Goal: Information Seeking & Learning: Check status

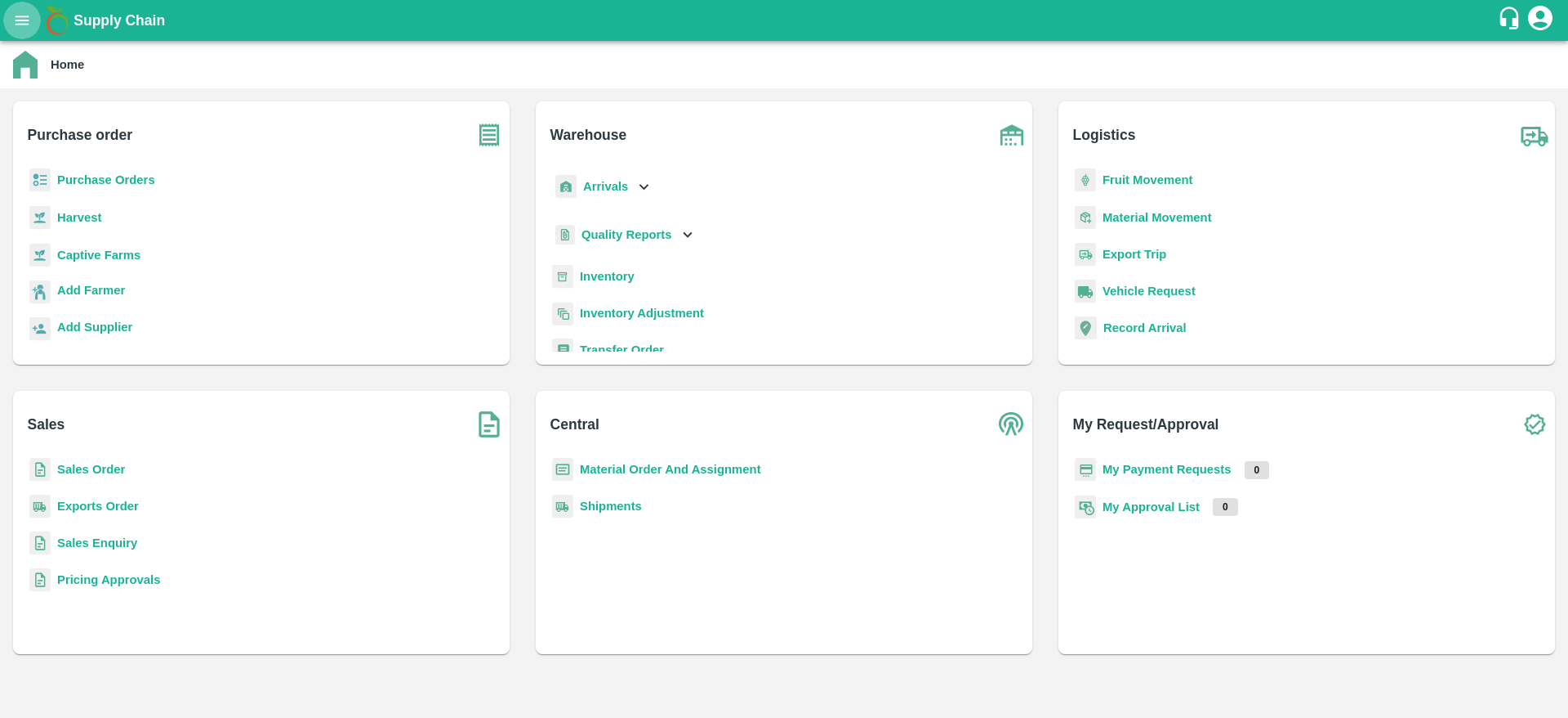
click at [24, 20] on icon "open drawer" at bounding box center [22, 19] width 14 height 9
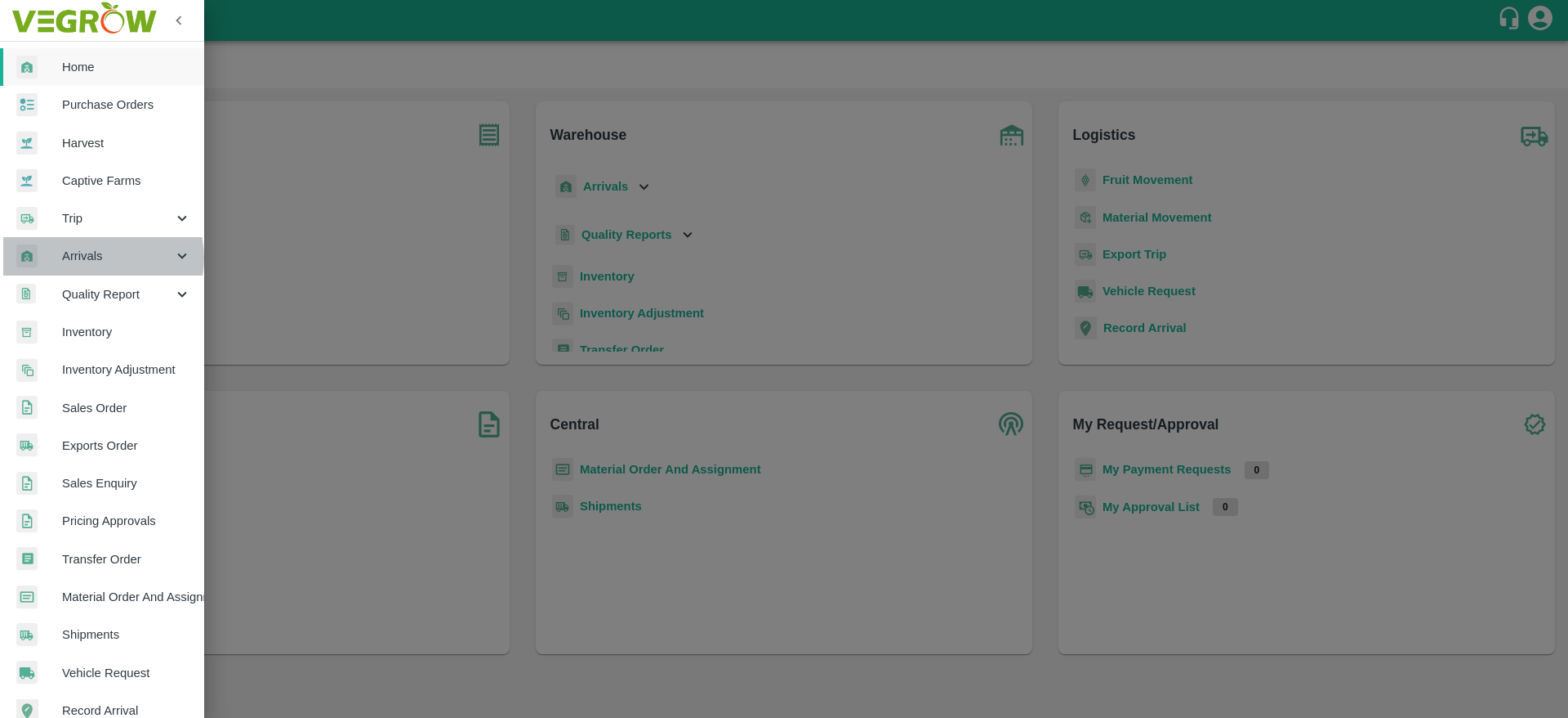
click at [97, 257] on span "Arrivals" at bounding box center [118, 255] width 111 height 18
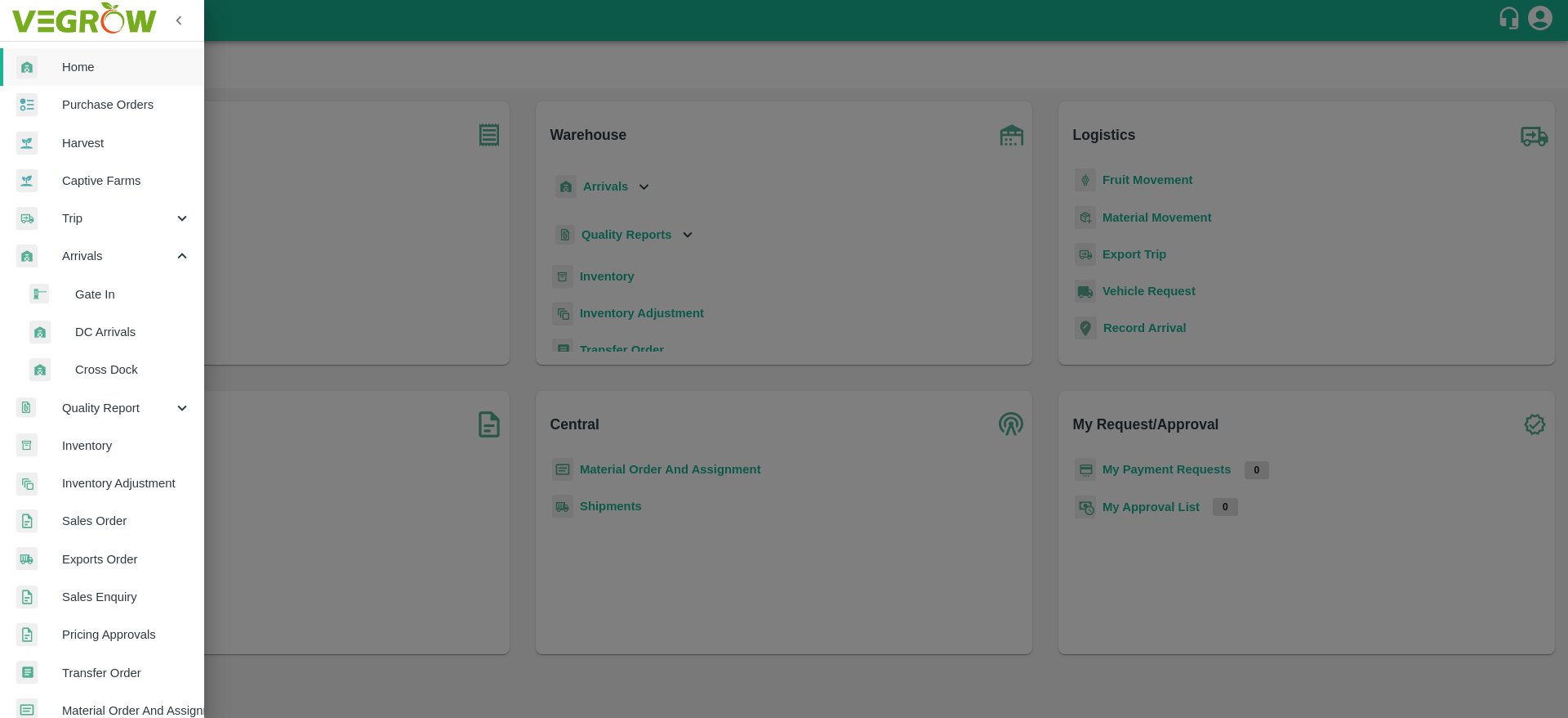
click at [113, 336] on span "DC Arrivals" at bounding box center [133, 332] width 116 height 18
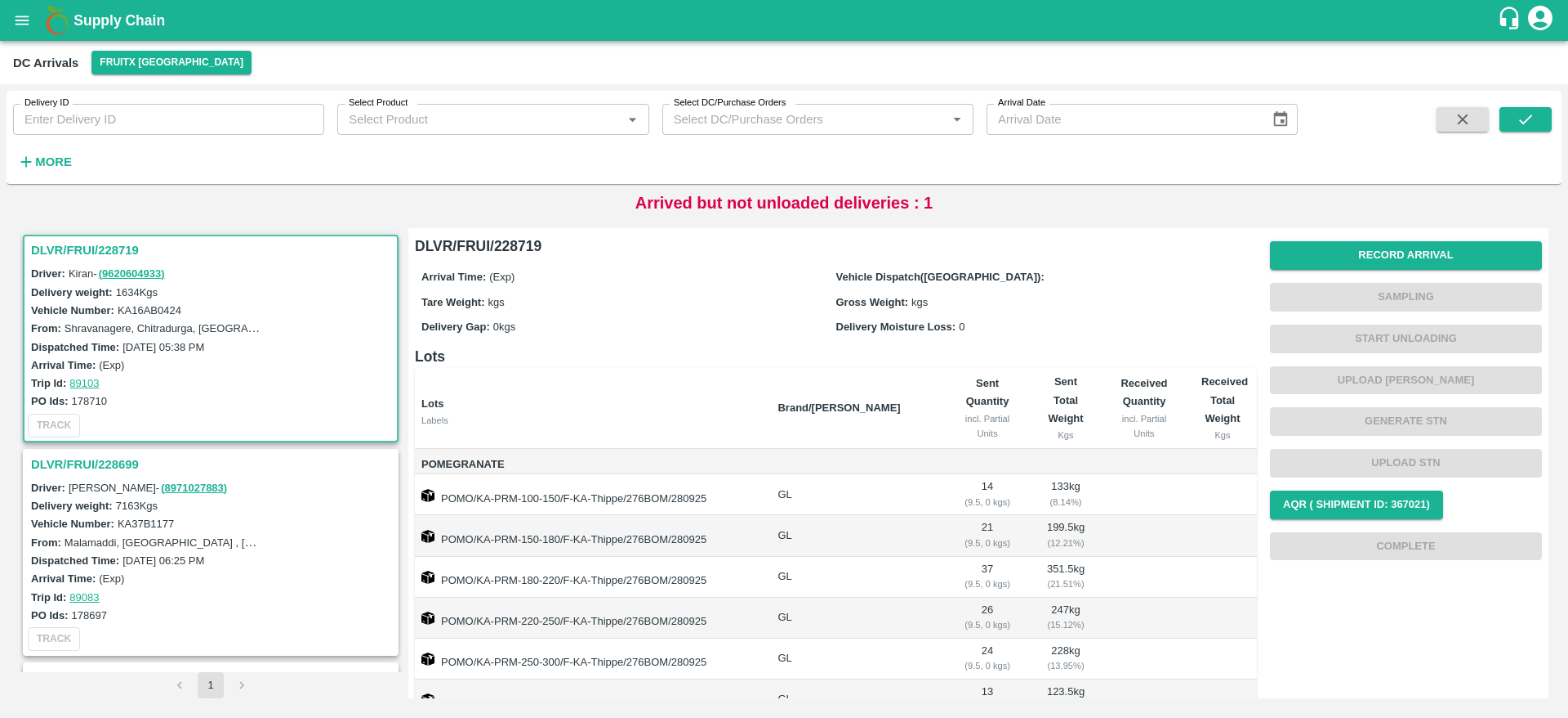
click at [59, 262] on div "DLVR/FRUI/228719" at bounding box center [211, 250] width 373 height 28
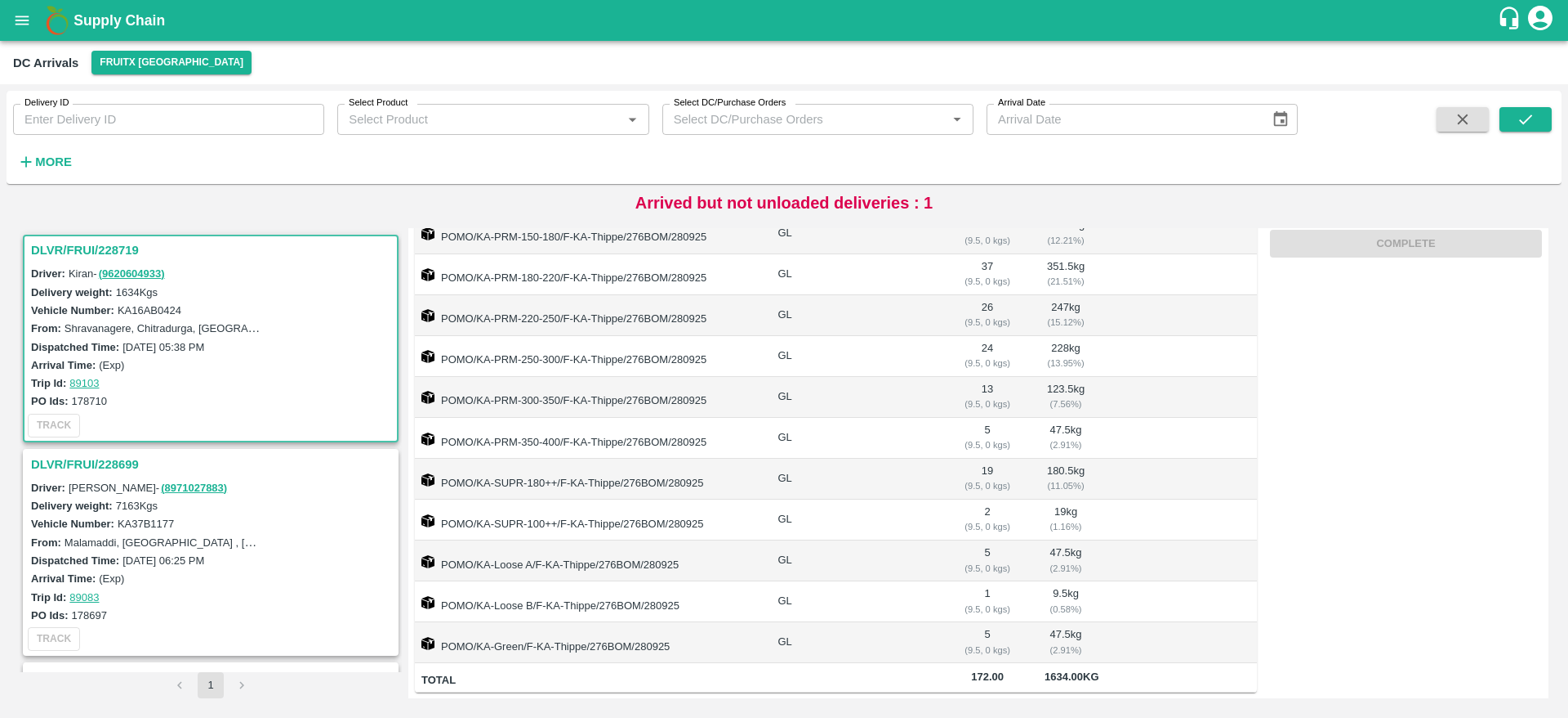
scroll to position [321, 0]
click at [66, 467] on h3 "DLVR/FRUI/228699" at bounding box center [212, 464] width 364 height 21
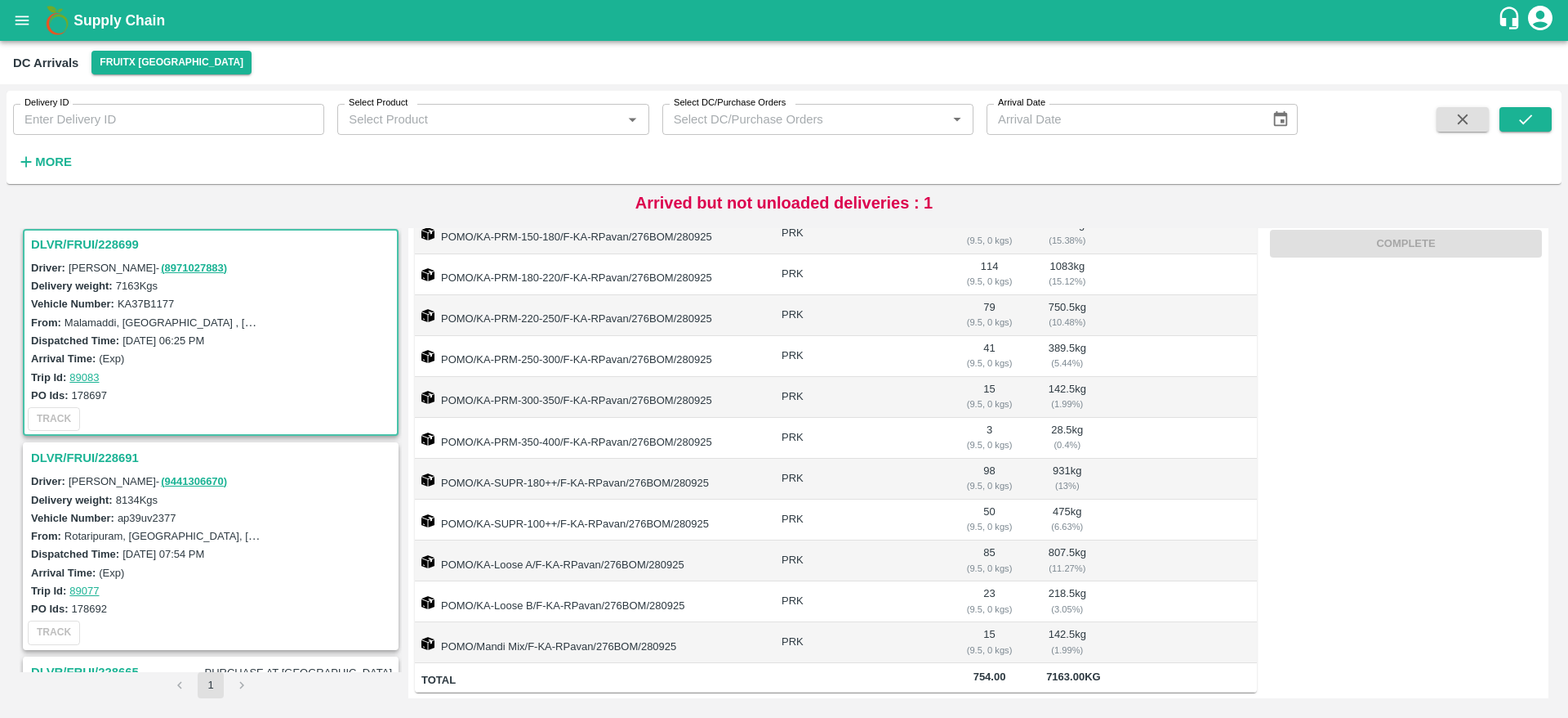
scroll to position [324, 0]
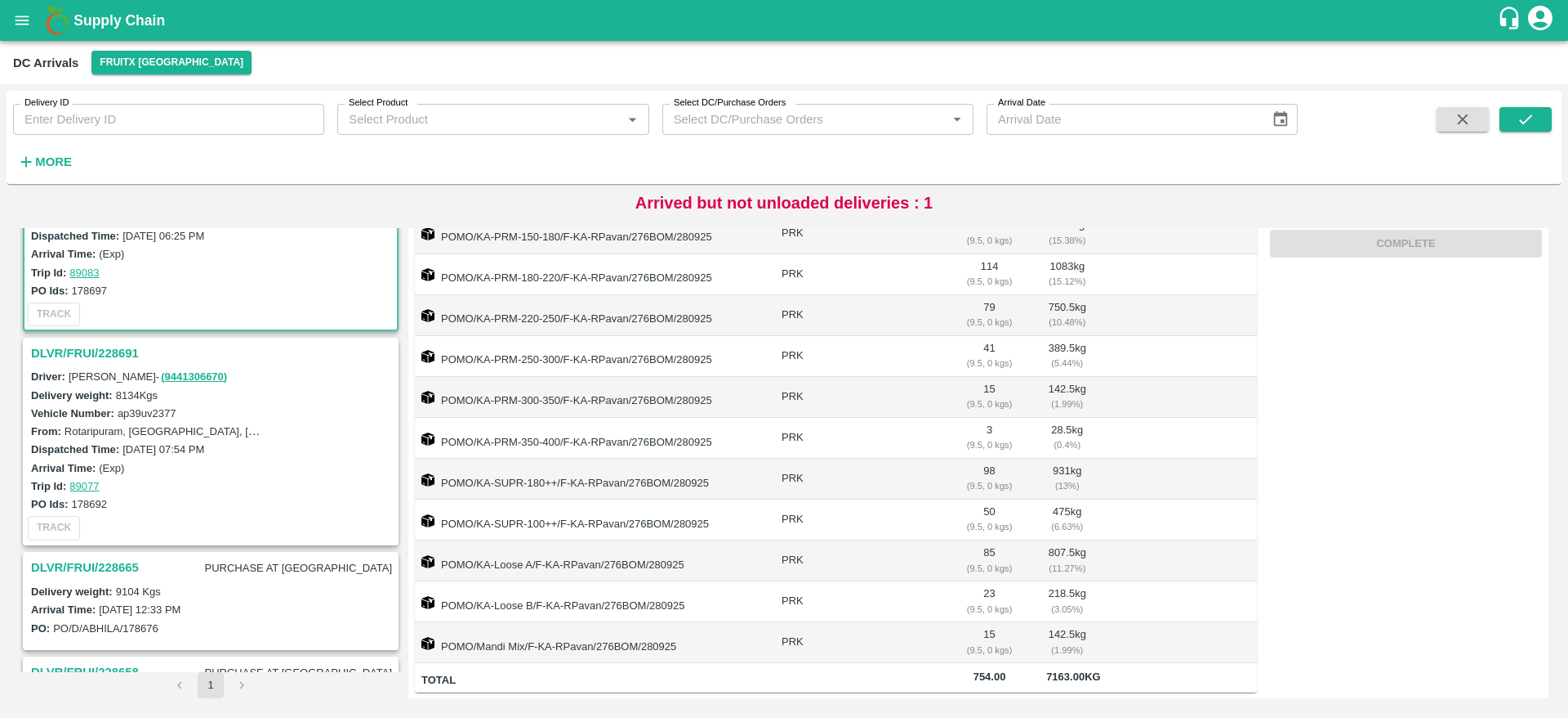
click at [69, 354] on h3 "DLVR/FRUI/228691" at bounding box center [212, 353] width 364 height 21
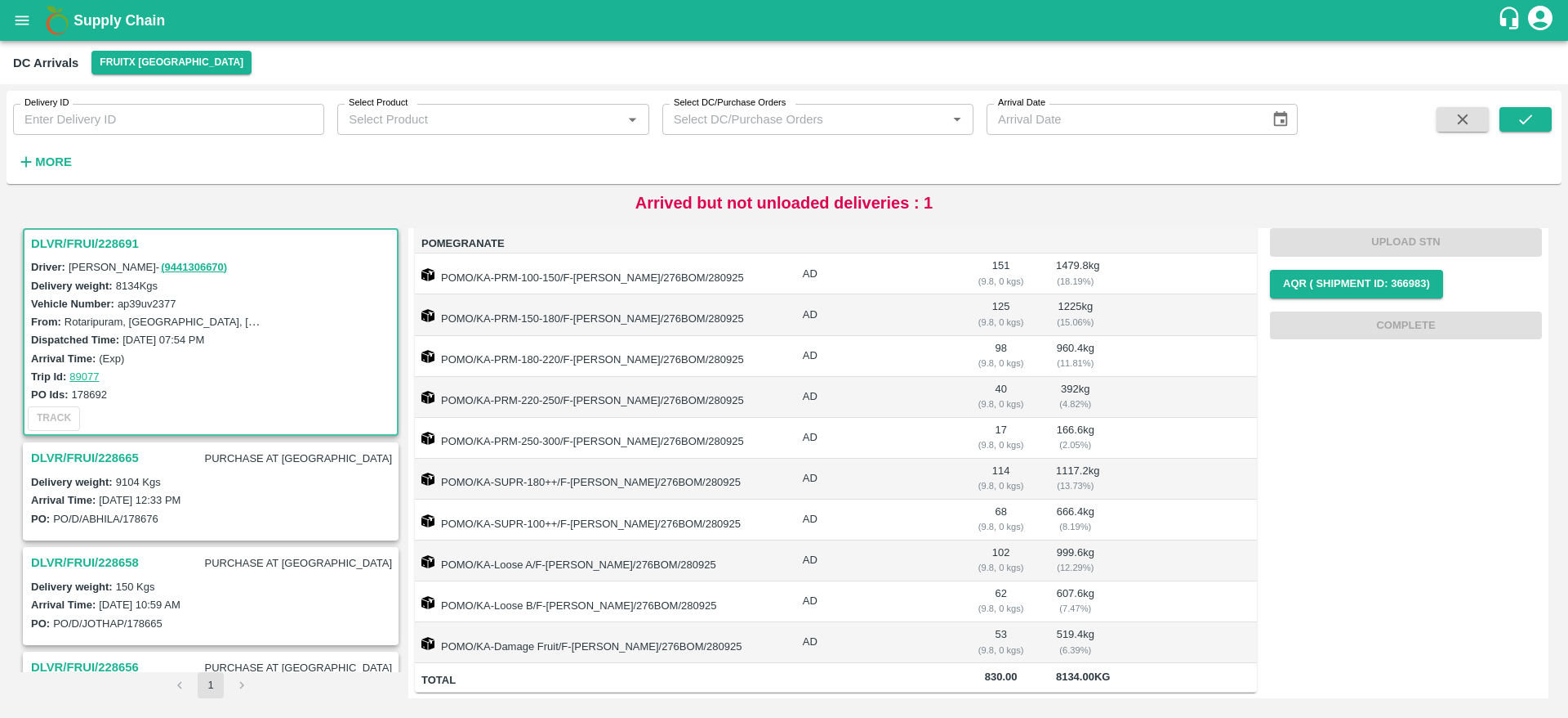
scroll to position [414, 0]
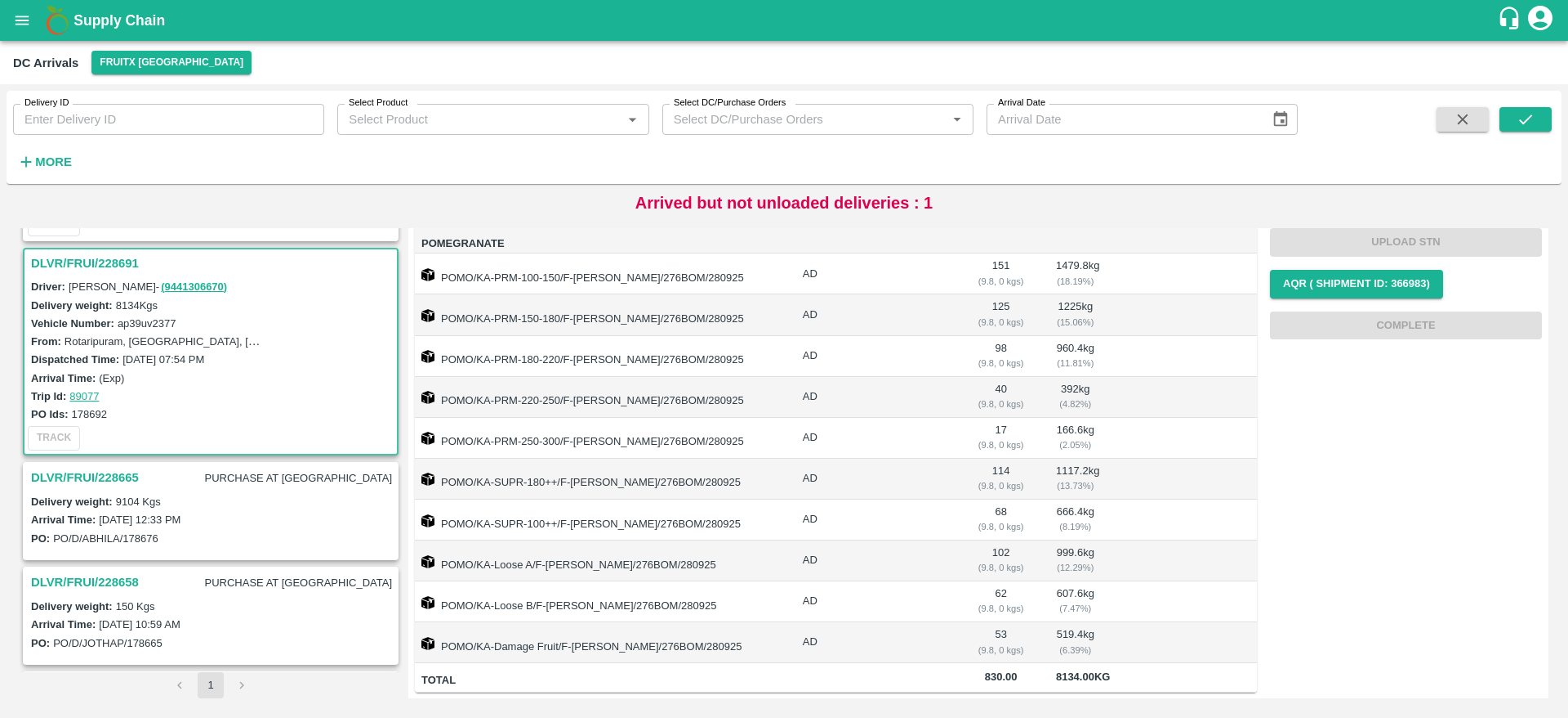
click at [55, 256] on h3 "DLVR/FRUI/228691" at bounding box center [212, 263] width 364 height 21
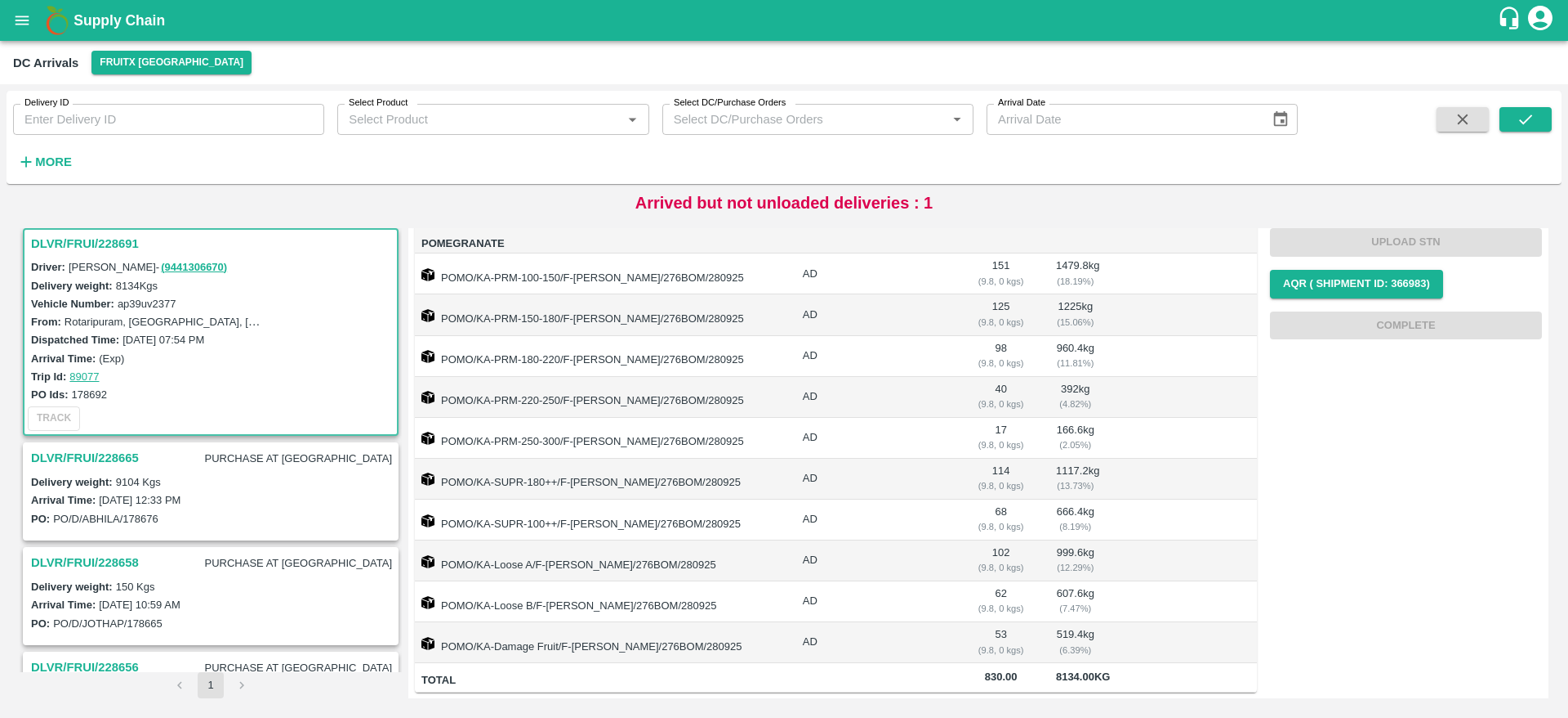
click at [97, 233] on h3 "DLVR/FRUI/228691" at bounding box center [212, 244] width 364 height 21
click at [82, 236] on h3 "DLVR/FRUI/228691" at bounding box center [212, 244] width 364 height 21
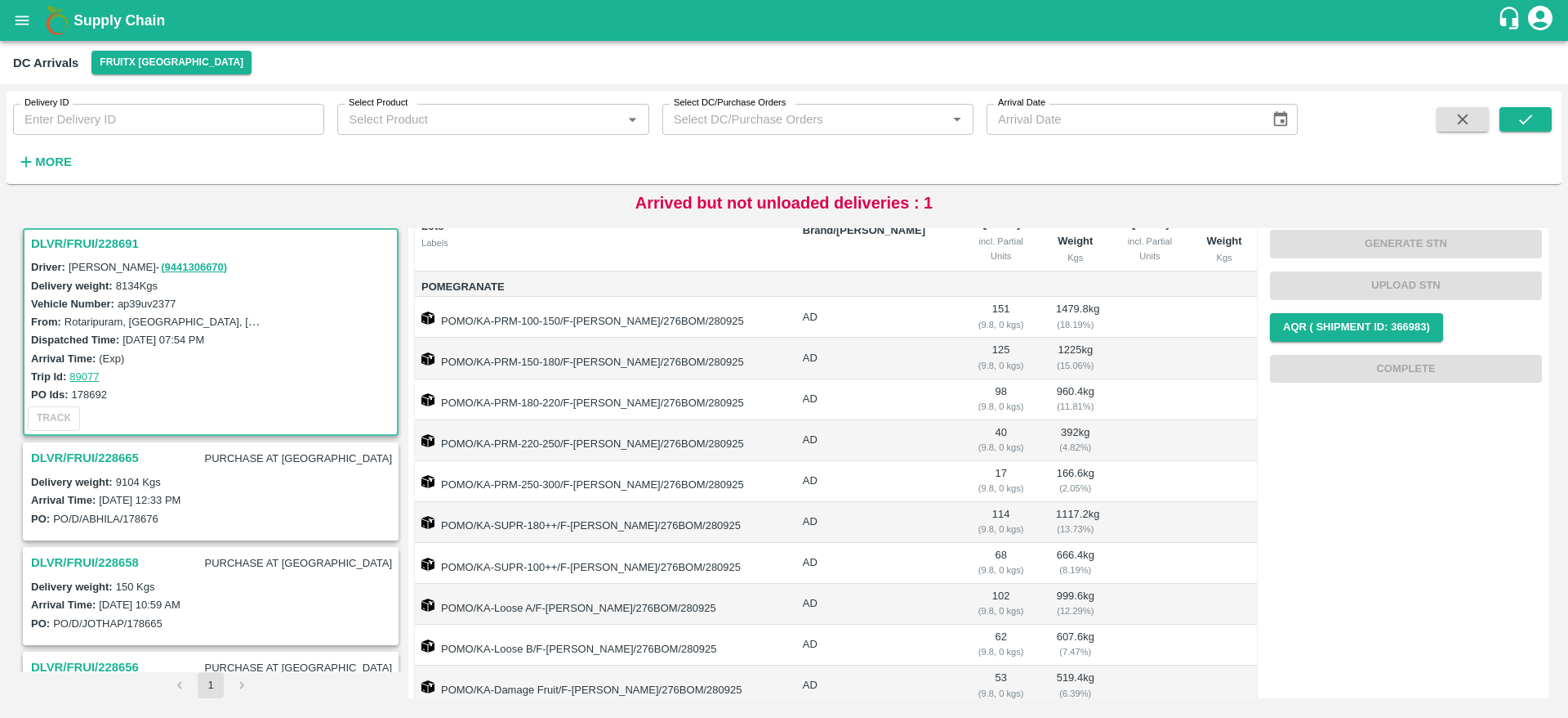
scroll to position [214, 0]
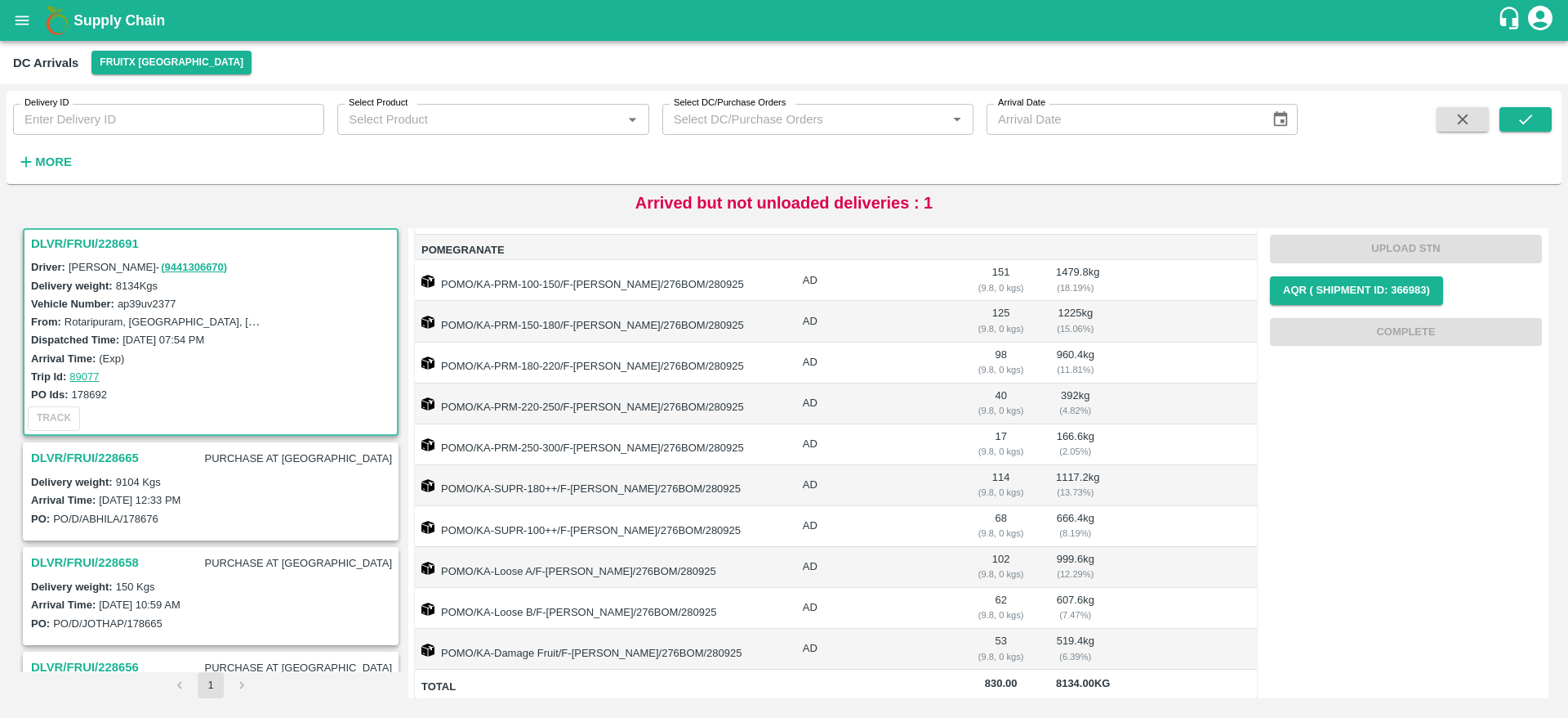
click at [54, 241] on h3 "DLVR/FRUI/228691" at bounding box center [212, 244] width 364 height 21
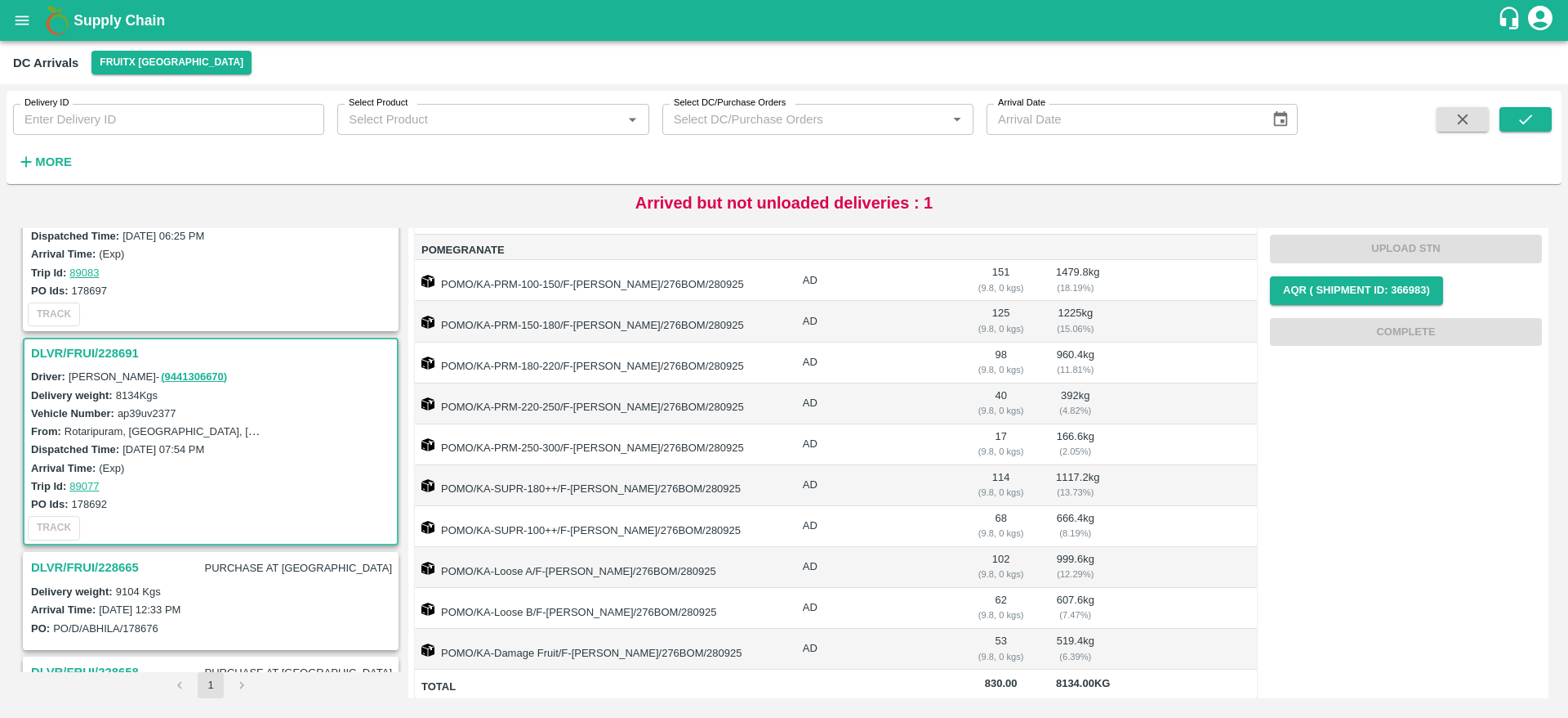
scroll to position [268, 0]
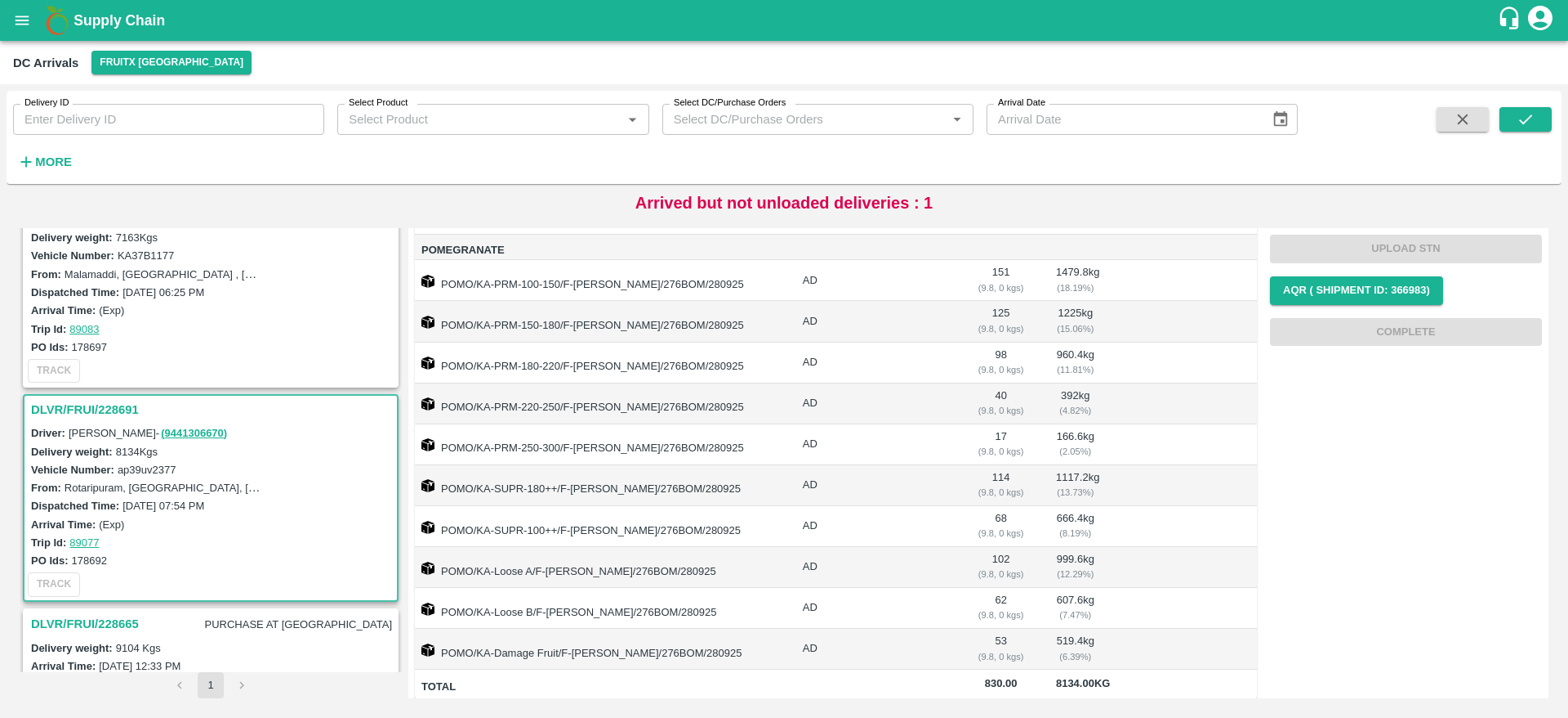
click at [95, 412] on h3 "DLVR/FRUI/228691" at bounding box center [212, 409] width 364 height 21
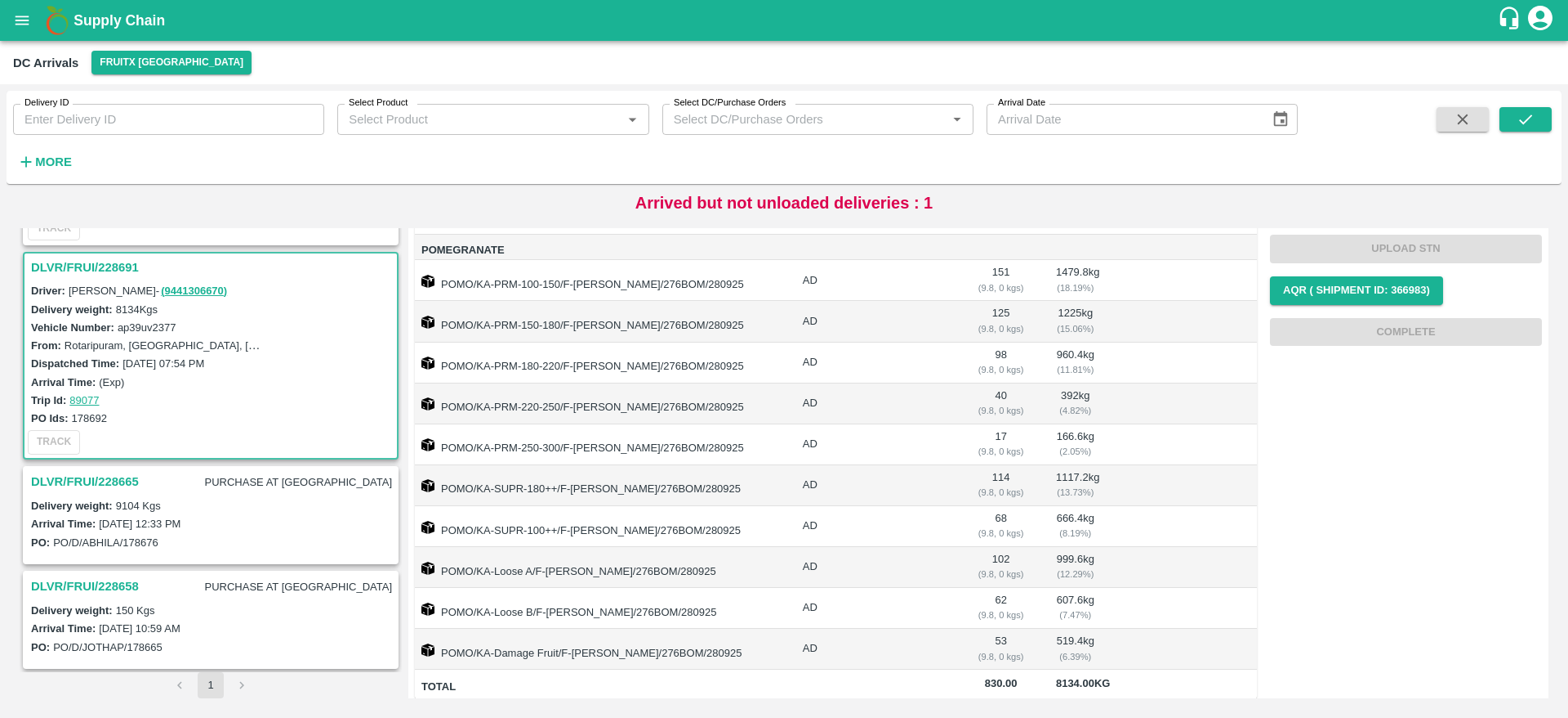
scroll to position [434, 0]
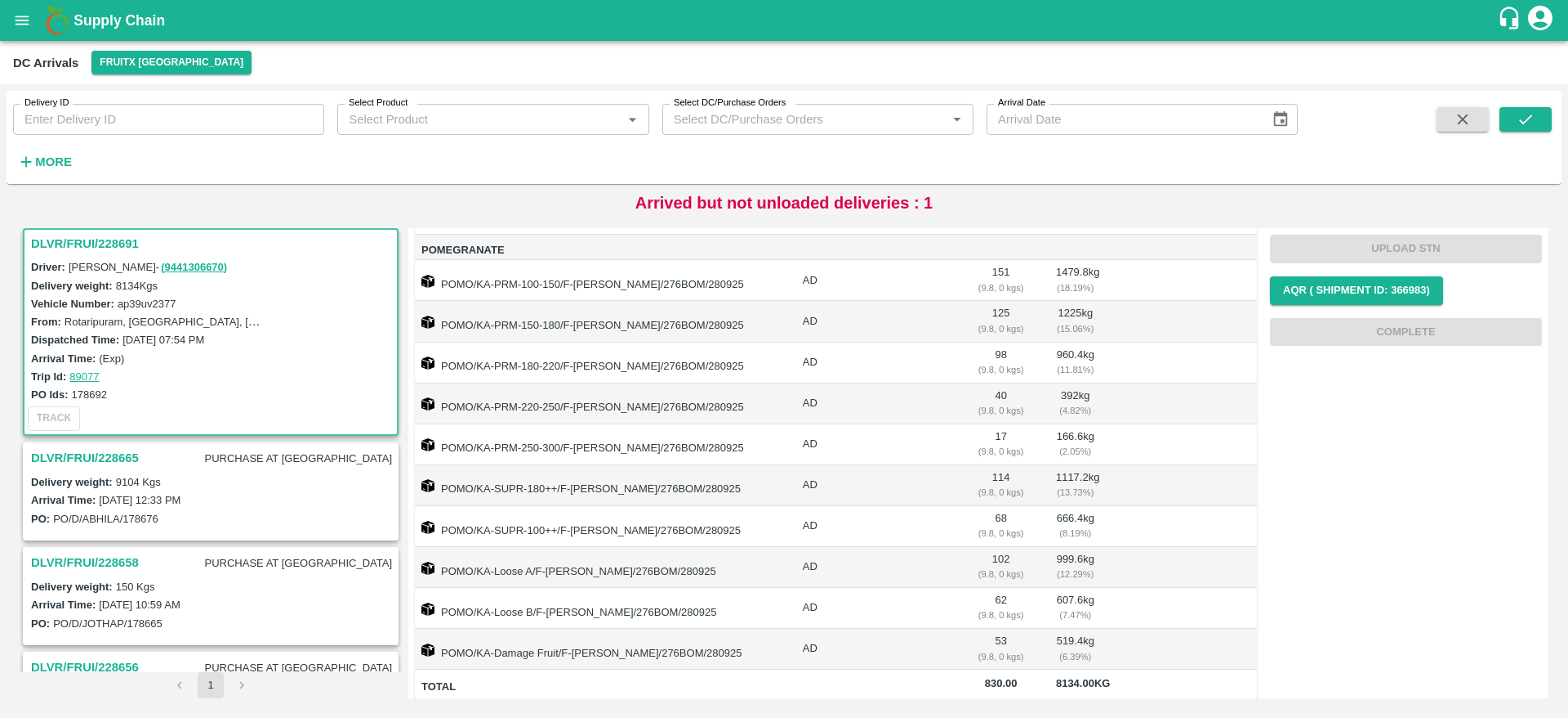
click at [71, 245] on h3 "DLVR/FRUI/228691" at bounding box center [212, 244] width 364 height 21
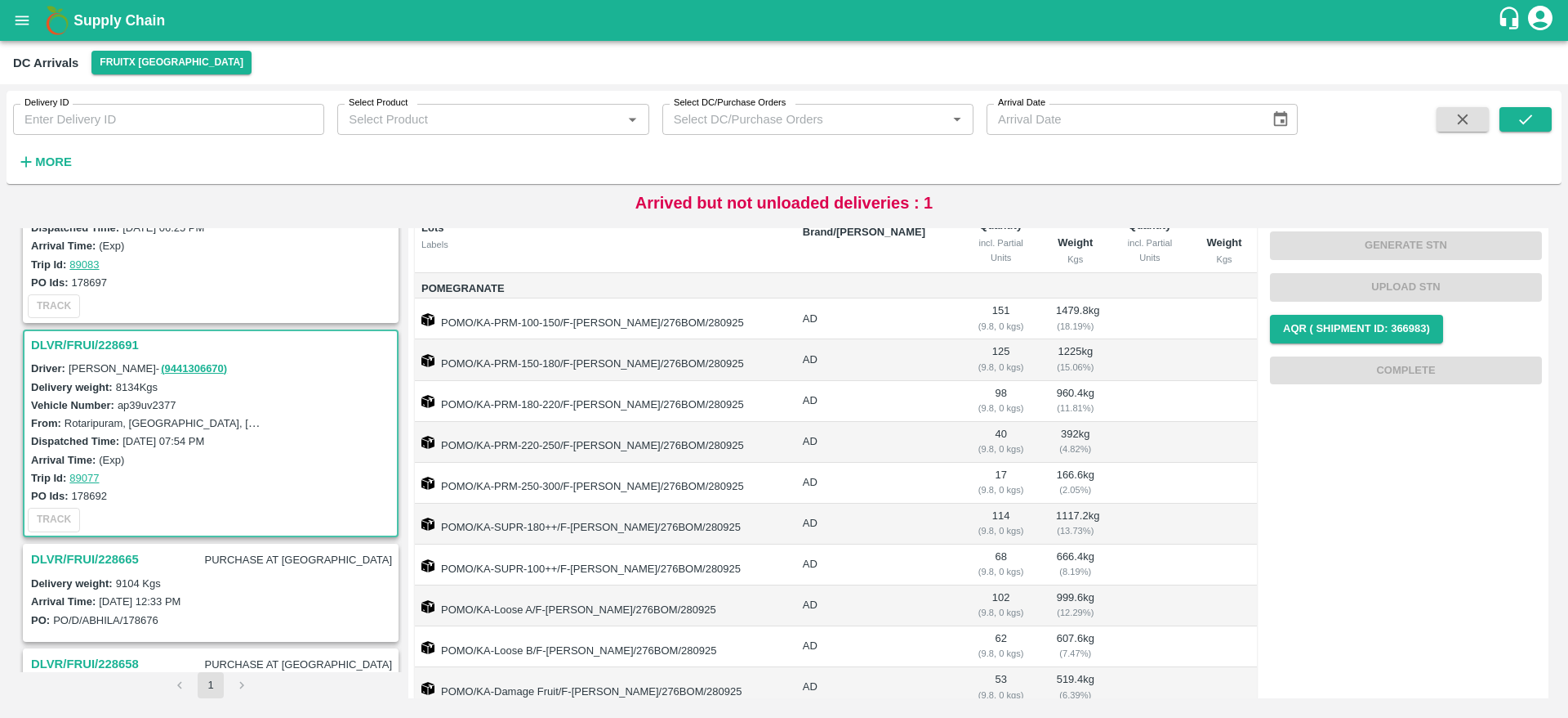
scroll to position [318, 0]
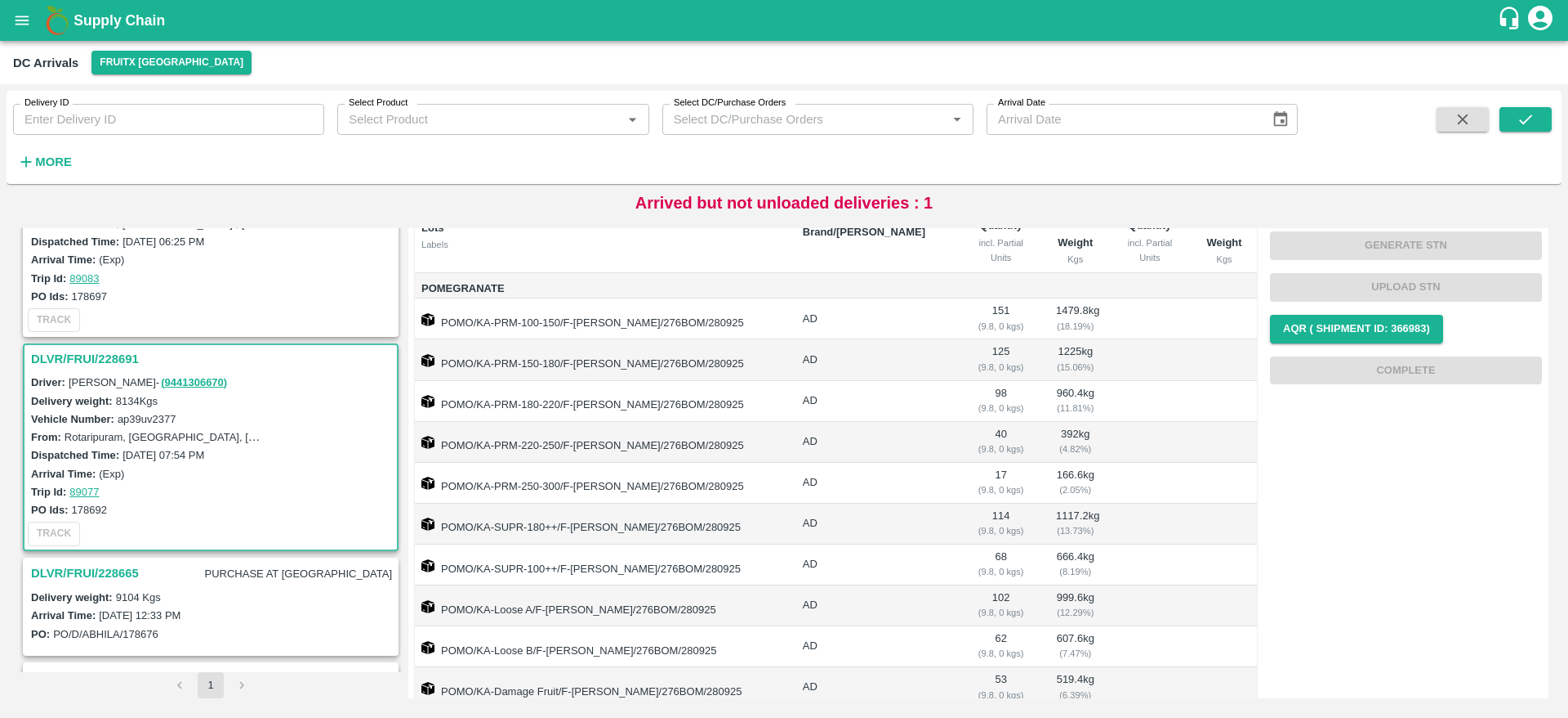
click at [77, 355] on h3 "DLVR/FRUI/228691" at bounding box center [212, 359] width 364 height 21
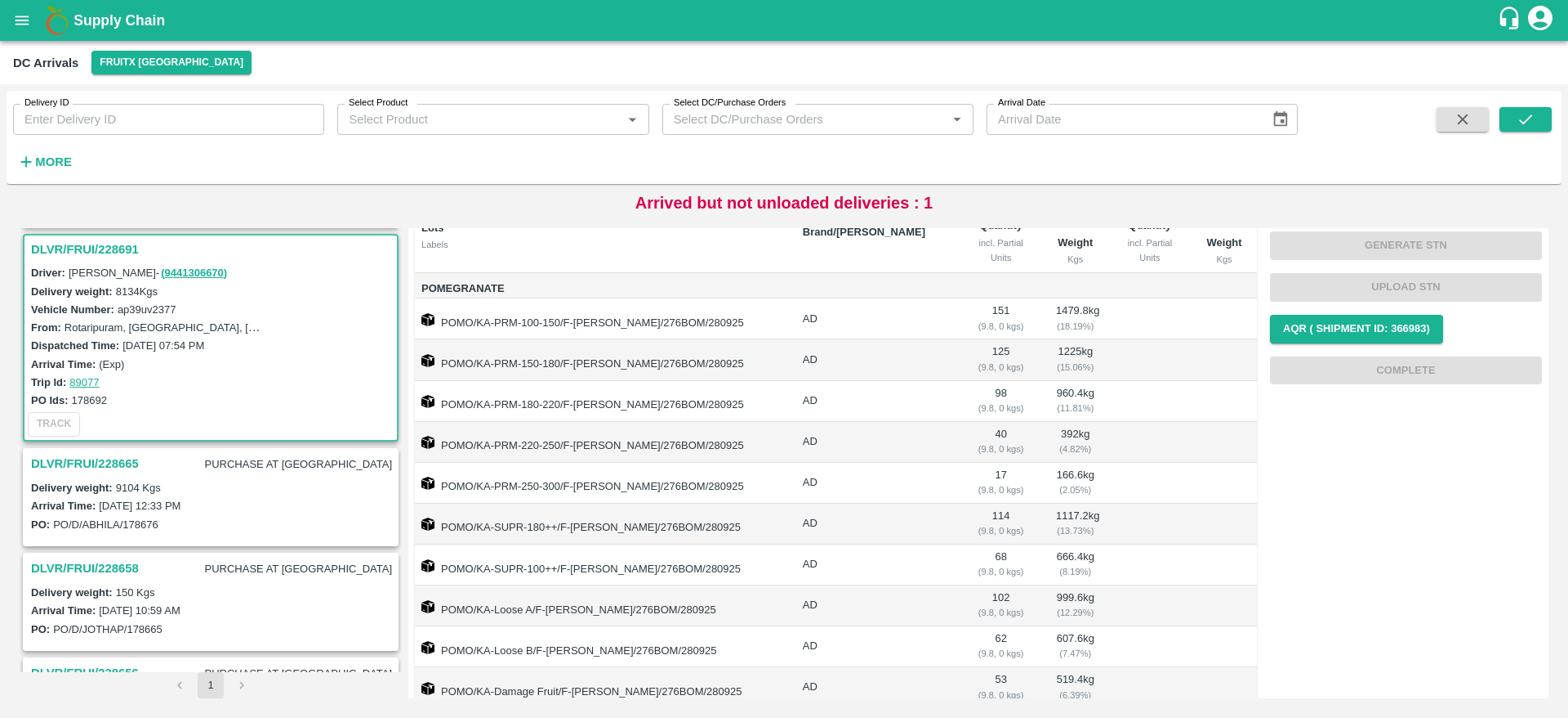
scroll to position [434, 0]
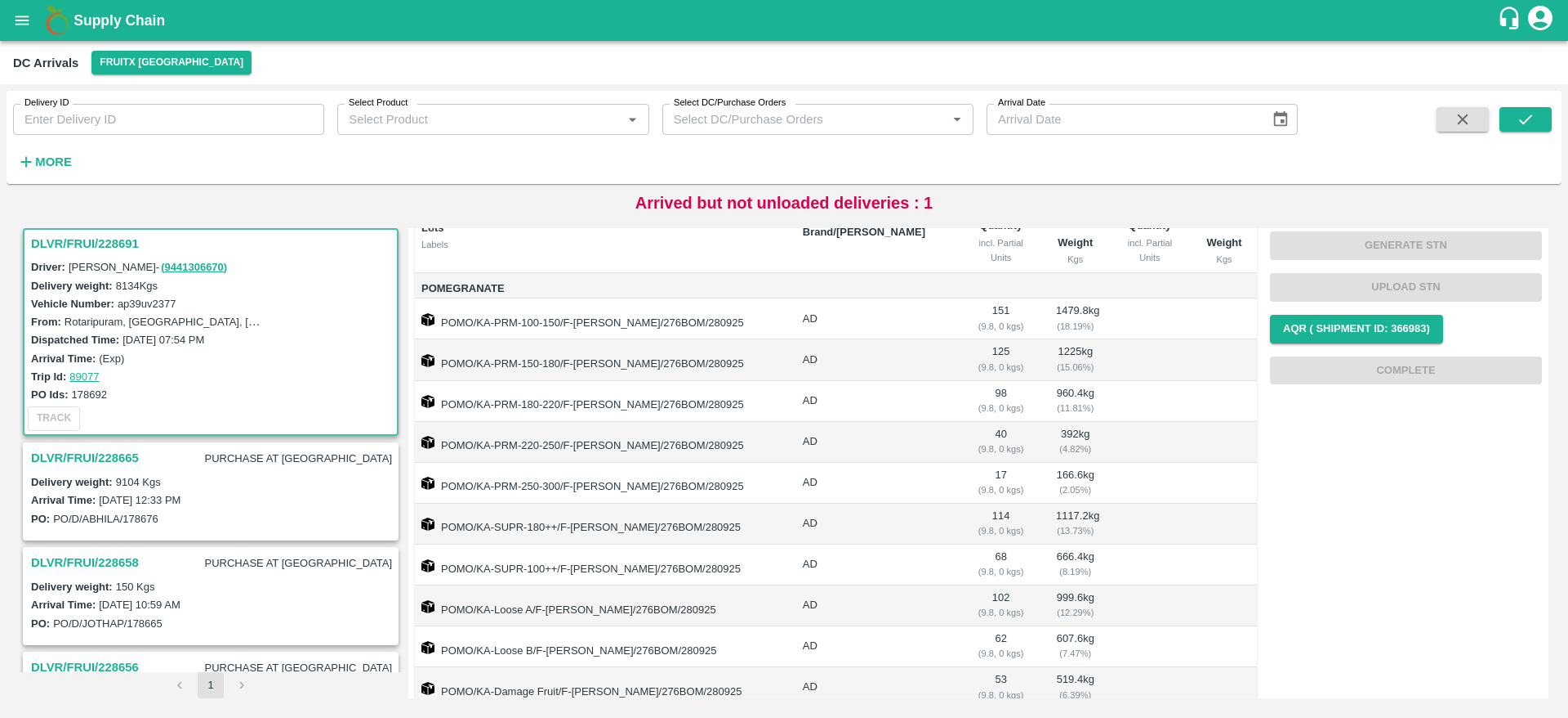
click at [66, 243] on h3 "DLVR/FRUI/228691" at bounding box center [212, 244] width 364 height 21
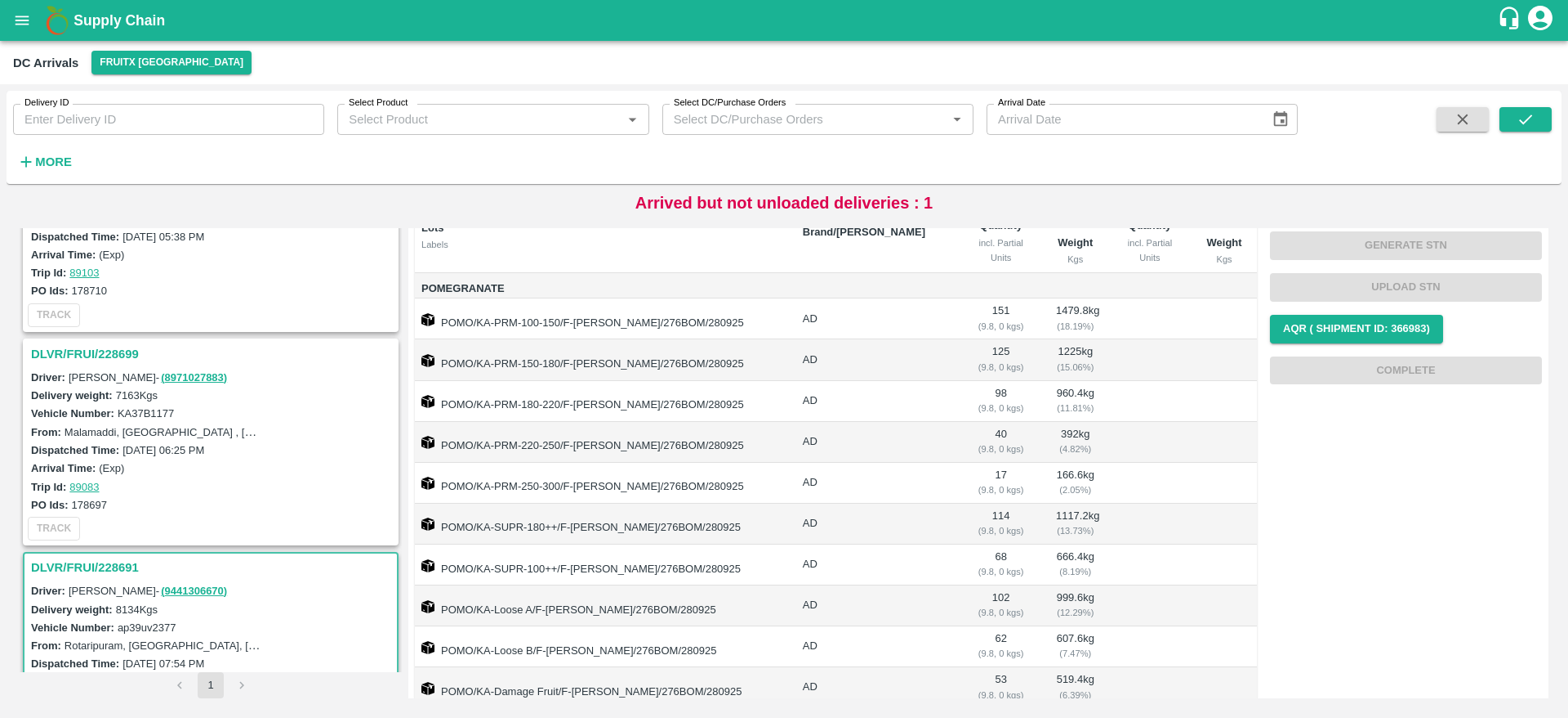
scroll to position [110, 0]
click at [81, 359] on h3 "DLVR/FRUI/228699" at bounding box center [212, 355] width 364 height 21
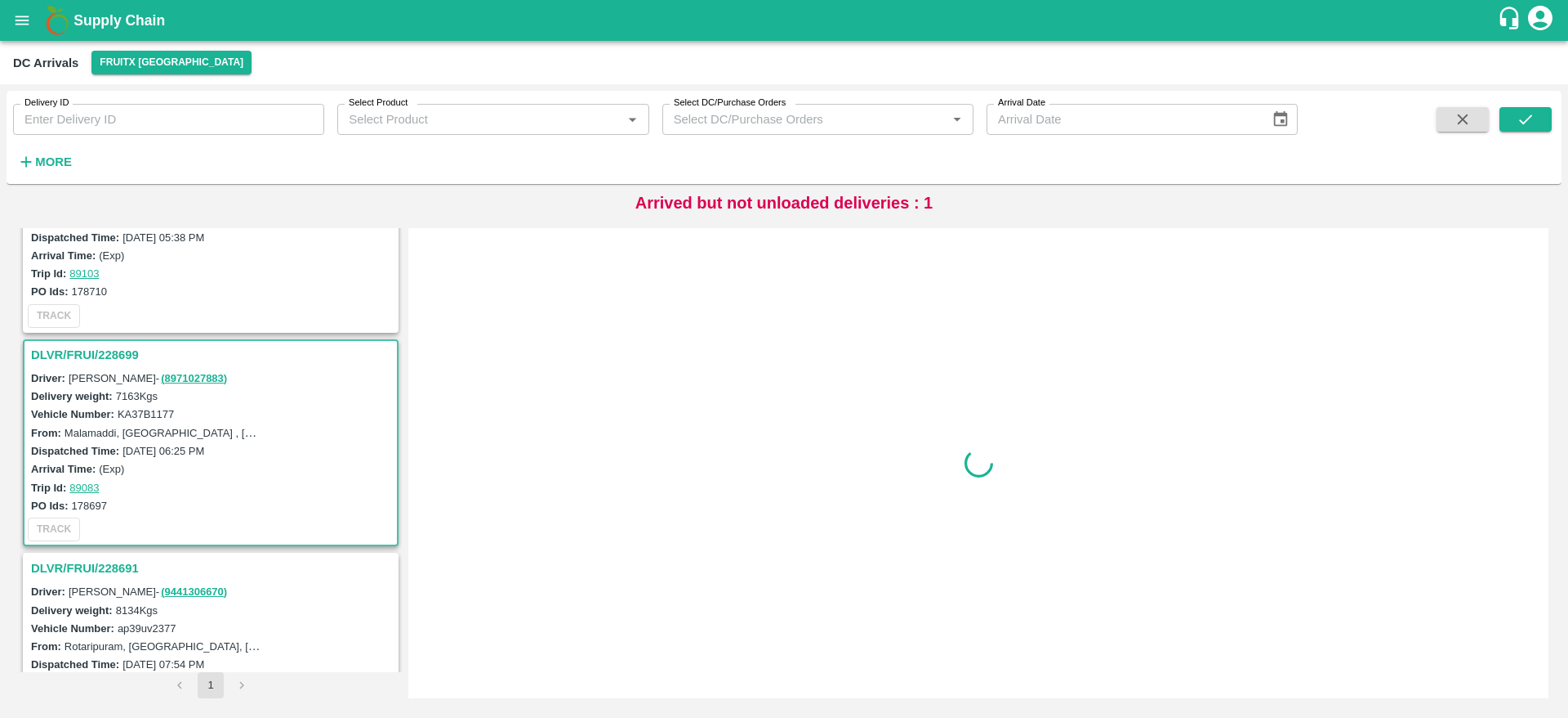
scroll to position [220, 0]
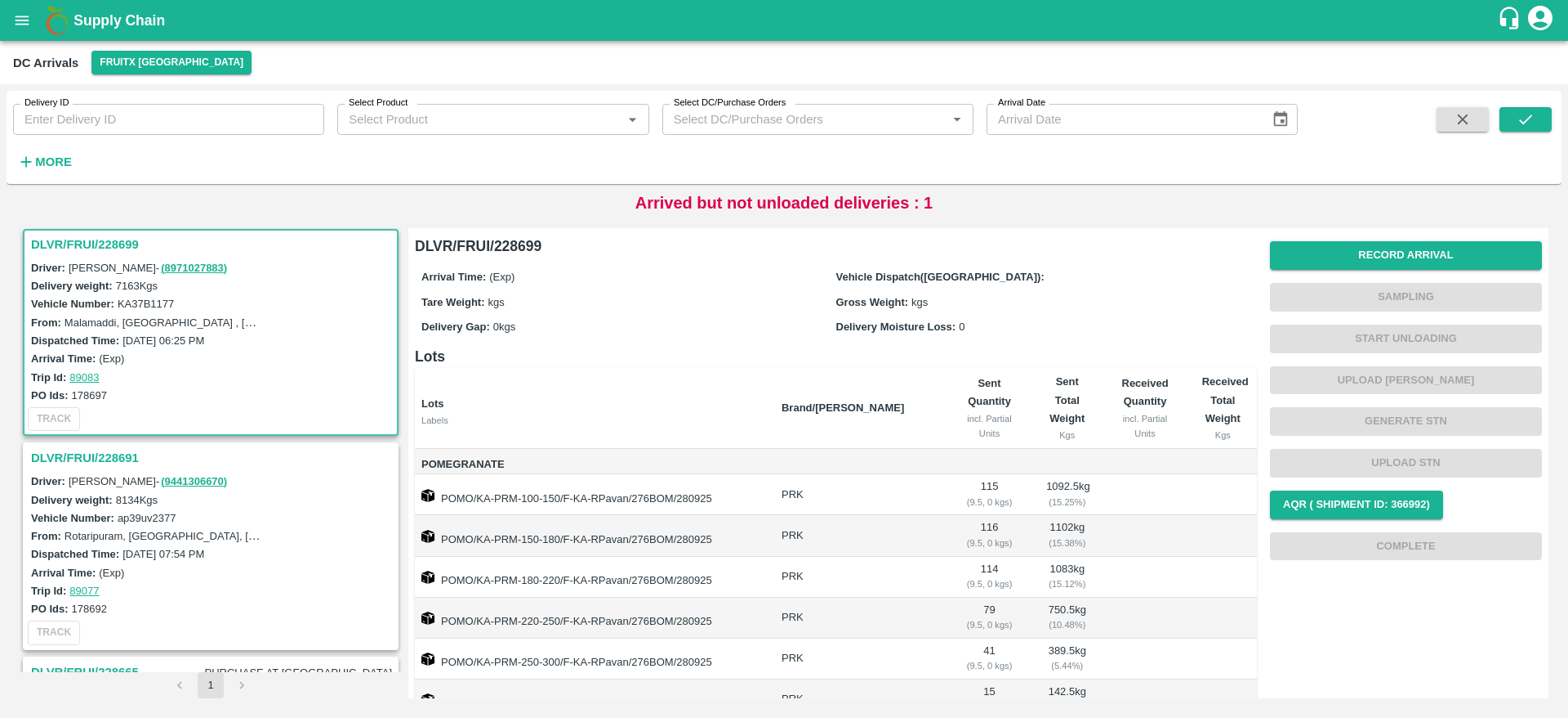
click at [107, 239] on h3 "DLVR/FRUI/228699" at bounding box center [212, 244] width 364 height 21
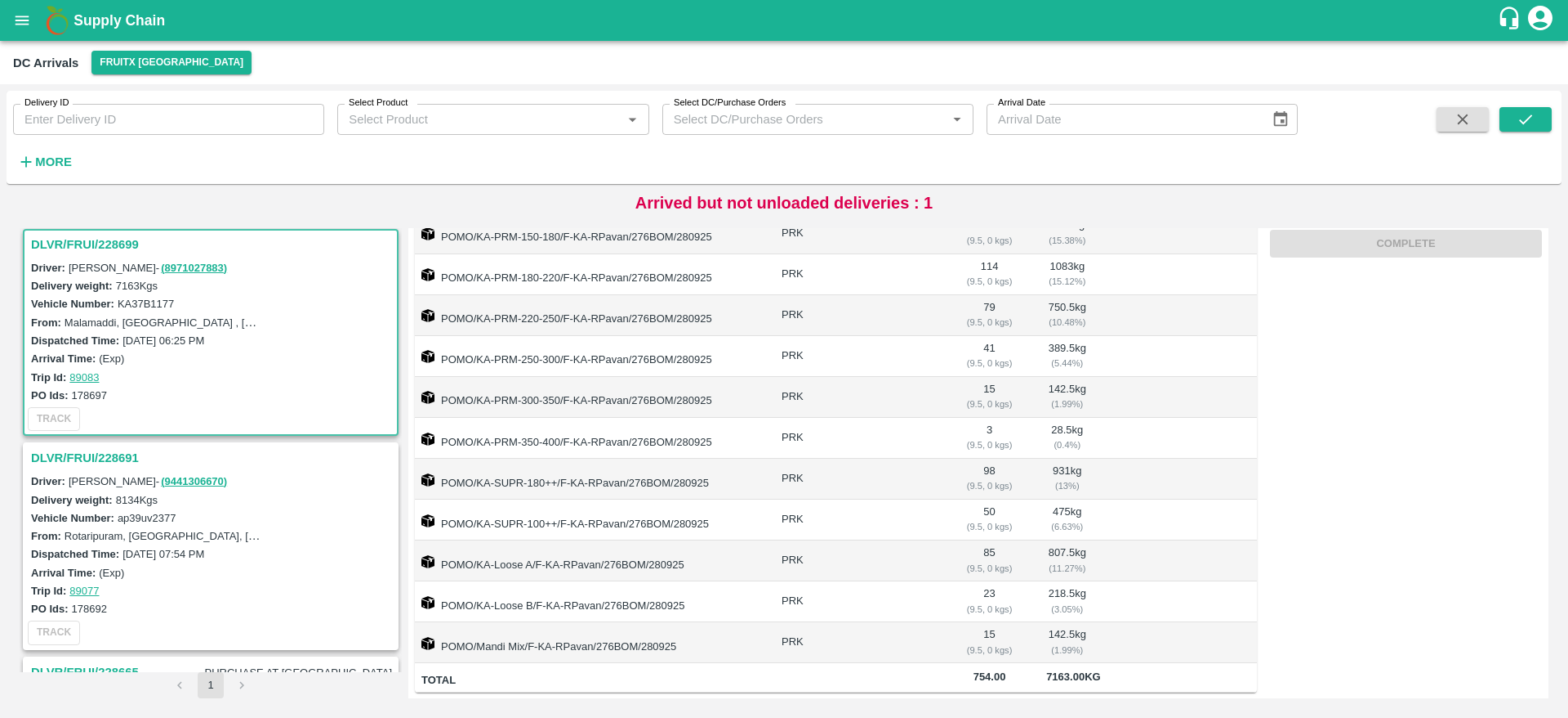
scroll to position [0, 0]
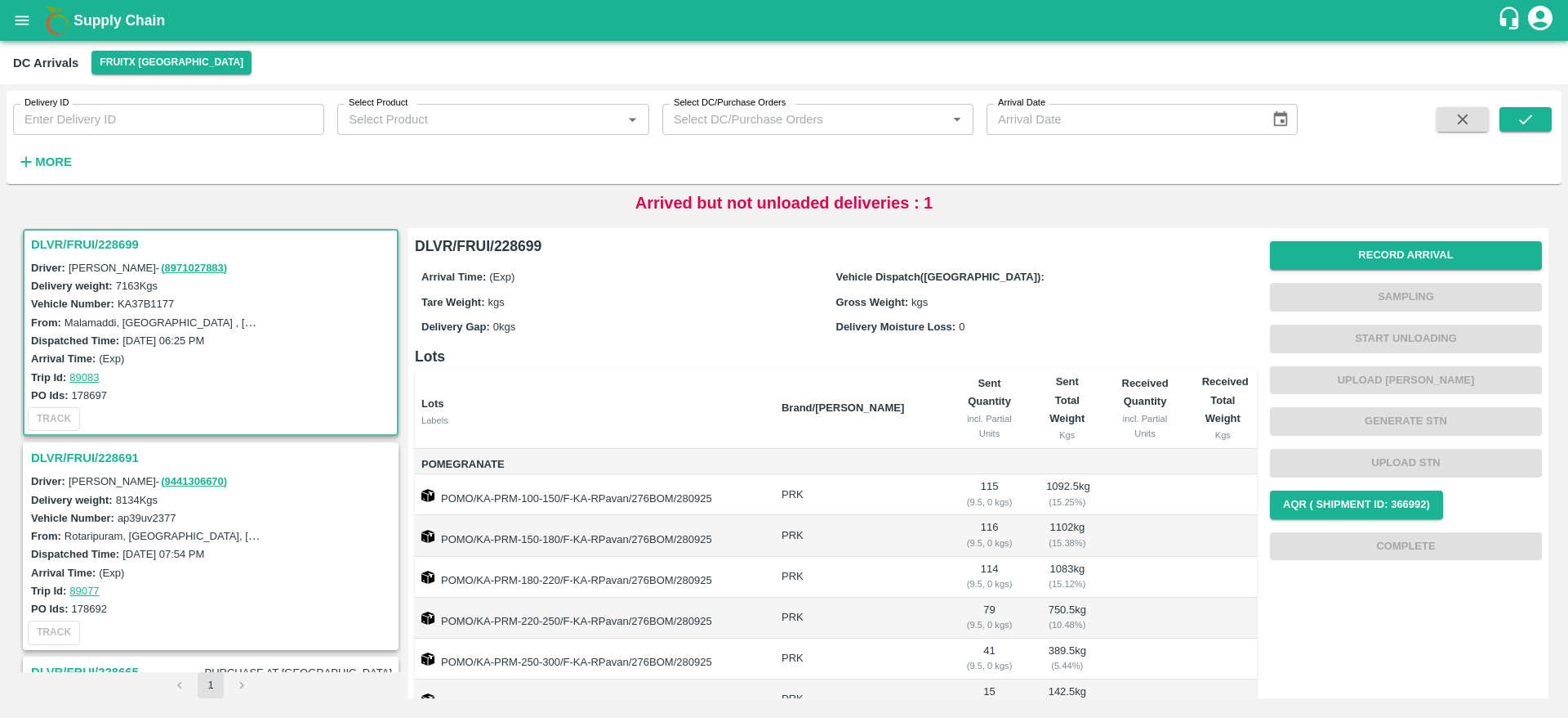
click at [108, 238] on h3 "DLVR/FRUI/228699" at bounding box center [212, 244] width 364 height 21
click at [126, 244] on h3 "DLVR/FRUI/228699" at bounding box center [212, 244] width 364 height 21
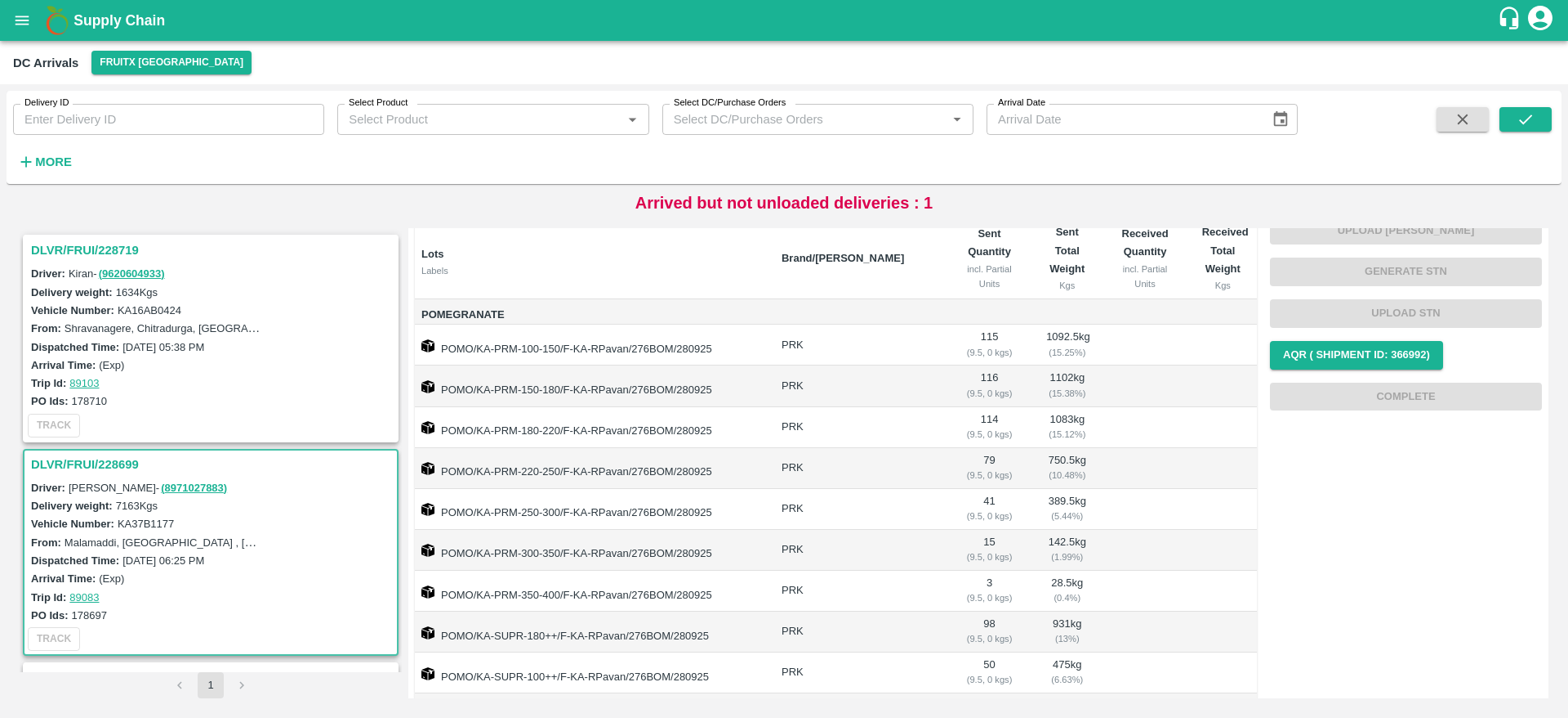
click at [98, 258] on h3 "DLVR/FRUI/228719" at bounding box center [212, 250] width 364 height 21
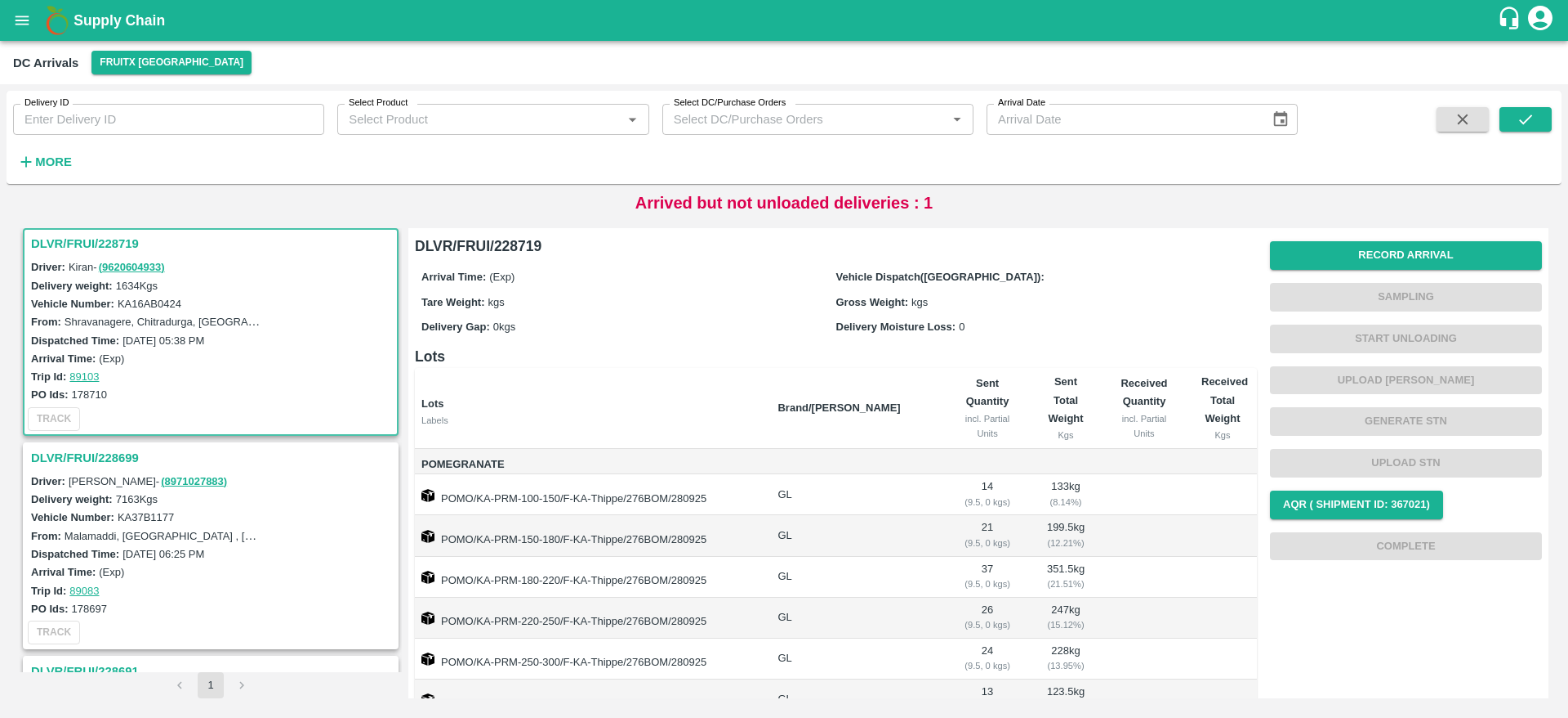
click at [85, 245] on h3 "DLVR/FRUI/228719" at bounding box center [212, 244] width 364 height 21
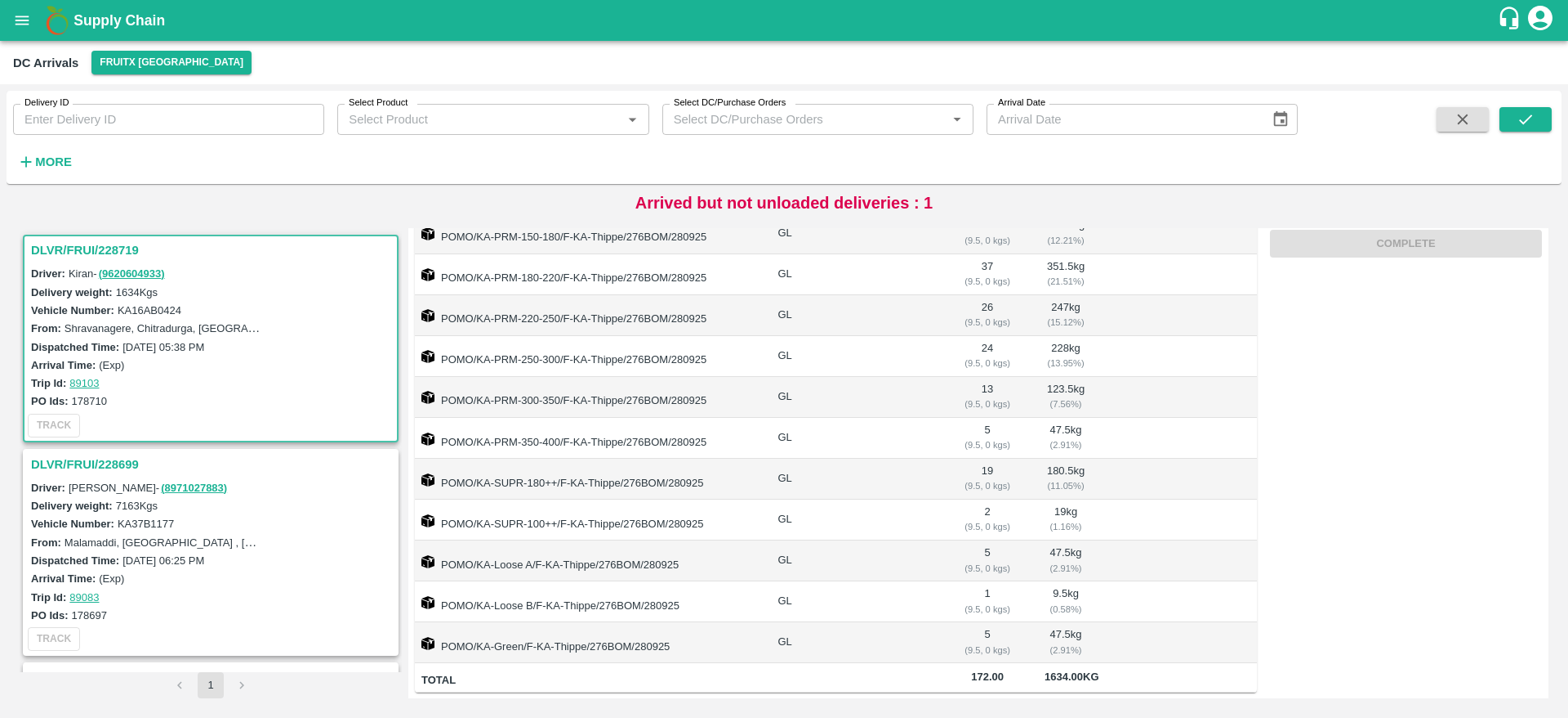
click at [78, 256] on h3 "DLVR/FRUI/228719" at bounding box center [212, 250] width 364 height 21
